Goal: Transaction & Acquisition: Purchase product/service

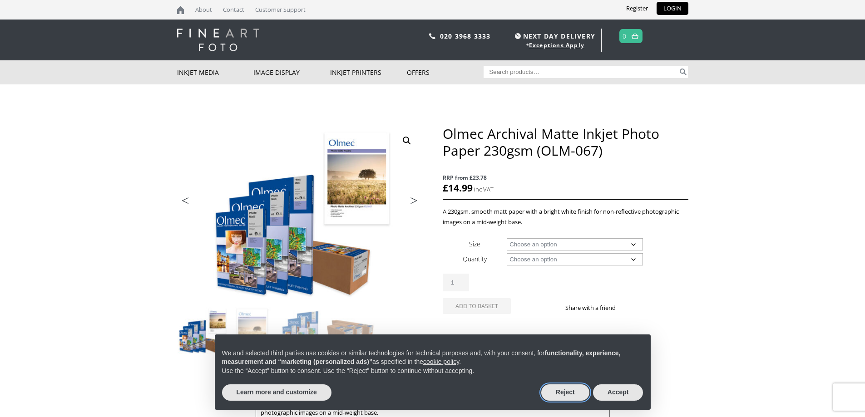
click at [567, 396] on button "Reject" at bounding box center [565, 392] width 48 height 16
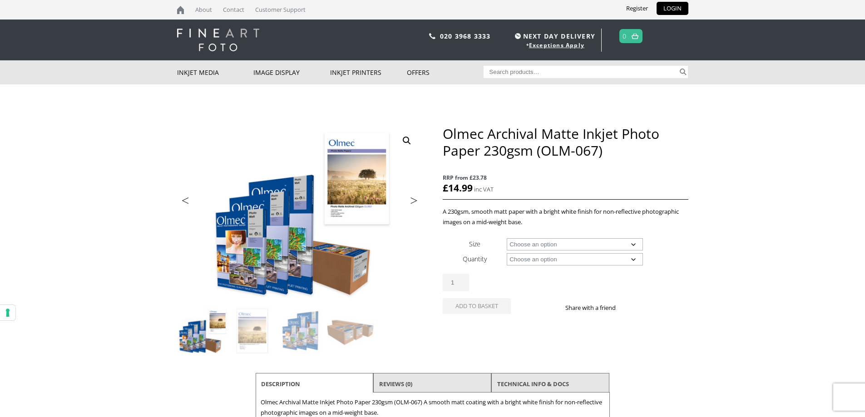
click at [623, 244] on select "Choose an option A4 Sheet A3 Sheet A3+ Sheet A2 Sheet 17" Wide Roll 24" Wide Ro…" at bounding box center [575, 244] width 136 height 12
click at [507, 238] on select "Choose an option A4 Sheet A3 Sheet A3+ Sheet A2 Sheet 17" Wide Roll 24" Wide Ro…" at bounding box center [575, 244] width 136 height 12
select select "a4-sheet"
click at [558, 260] on select "Choose an option 50 Sheets 100 Sheets" at bounding box center [575, 259] width 136 height 12
select select "50-sheets"
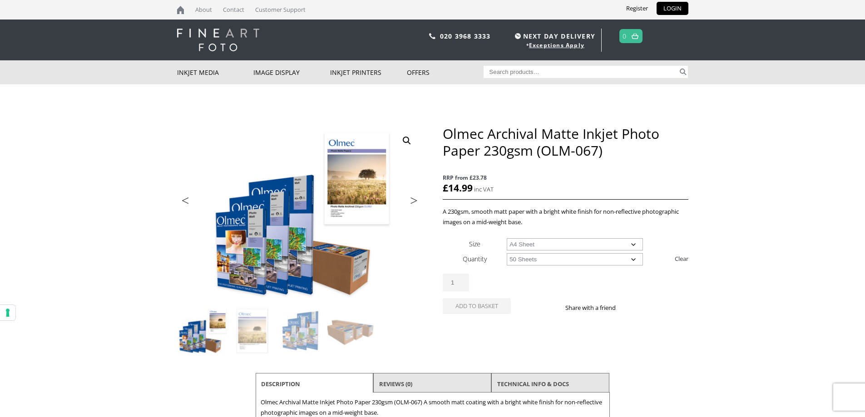
click at [507, 253] on select "Choose an option 50 Sheets 100 Sheets" at bounding box center [575, 259] width 136 height 12
select select "a4-sheet"
select select "50-sheets"
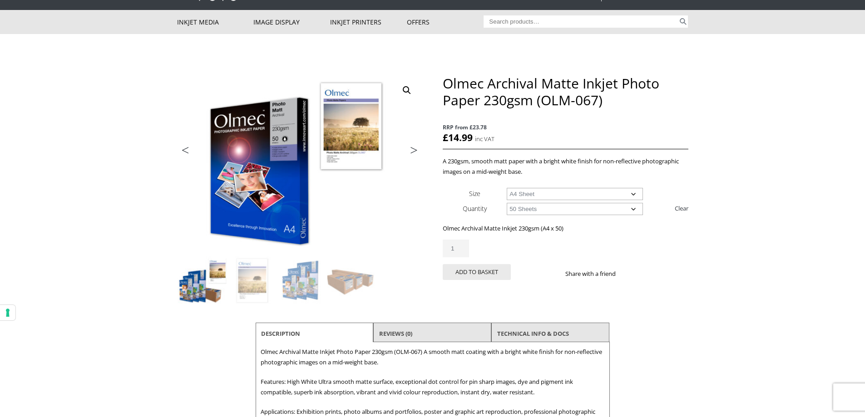
scroll to position [45, 0]
